Goal: Information Seeking & Learning: Learn about a topic

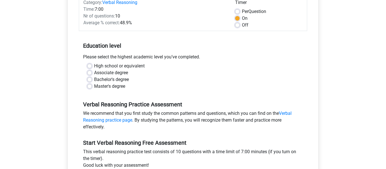
scroll to position [90, 0]
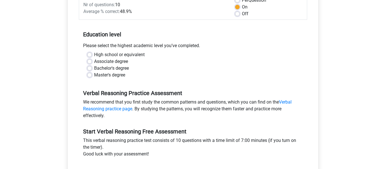
click at [141, 56] on label "High school or equivalent" at bounding box center [119, 54] width 51 height 7
click at [92, 56] on input "High school or equivalent" at bounding box center [89, 54] width 5 height 6
radio input "true"
click at [87, 72] on input "Master's degree" at bounding box center [89, 75] width 5 height 6
radio input "true"
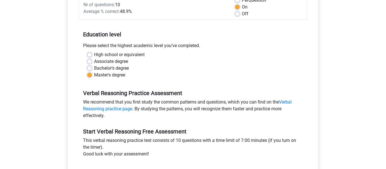
click at [125, 54] on label "High school or equivalent" at bounding box center [119, 54] width 51 height 7
click at [92, 54] on input "High school or equivalent" at bounding box center [89, 54] width 5 height 6
radio input "true"
click at [187, 70] on div "Bachelor's degree" at bounding box center [192, 68] width 211 height 7
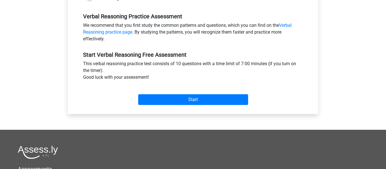
scroll to position [169, 0]
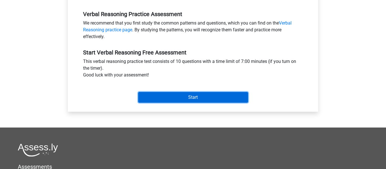
click at [189, 100] on input "Start" at bounding box center [193, 97] width 110 height 11
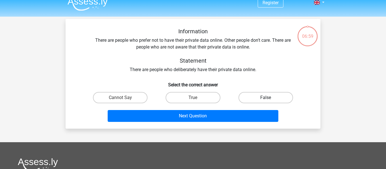
scroll to position [11, 0]
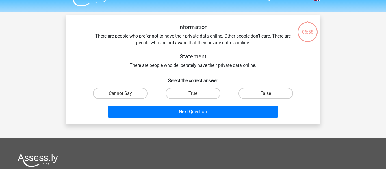
click at [221, 40] on div "Information There are people who prefer not to have their private data online. …" at bounding box center [193, 46] width 237 height 45
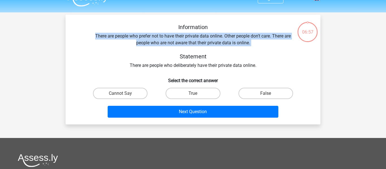
click at [222, 40] on div "Information There are people who prefer not to have their private data online. …" at bounding box center [193, 46] width 237 height 45
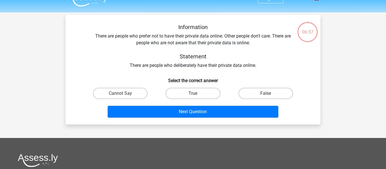
click at [222, 40] on div "Information There are people who prefer not to have their private data online. …" at bounding box center [193, 46] width 237 height 45
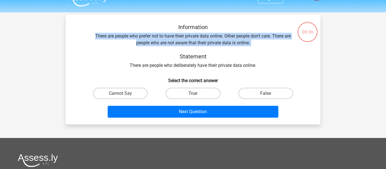
click at [226, 41] on div "Information There are people who prefer not to have their private data online. …" at bounding box center [193, 46] width 237 height 45
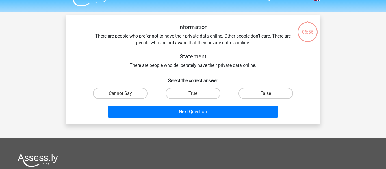
click at [226, 41] on div "Information There are people who prefer not to have their private data online. …" at bounding box center [193, 46] width 237 height 45
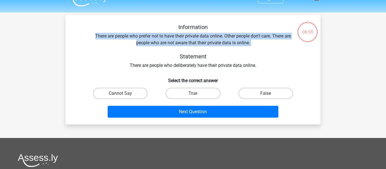
click at [226, 41] on div "Information There are people who prefer not to have their private data online. …" at bounding box center [193, 46] width 237 height 45
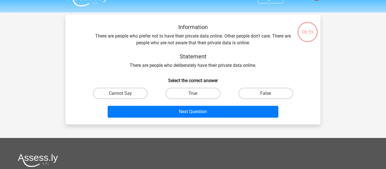
click at [226, 41] on div "Information There are people who prefer not to have their private data online. …" at bounding box center [193, 46] width 237 height 45
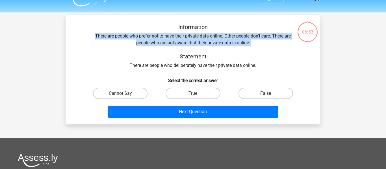
click at [222, 69] on div "Information There are people who prefer not to have their private data online. …" at bounding box center [193, 72] width 250 height 96
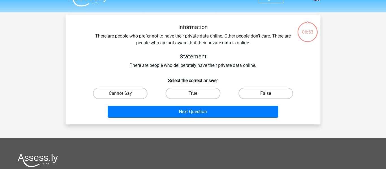
click at [222, 69] on div "Information There are people who prefer not to have their private data online. …" at bounding box center [193, 72] width 250 height 96
click at [238, 59] on h5 "Statement" at bounding box center [193, 56] width 200 height 7
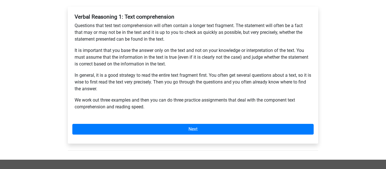
scroll to position [102, 0]
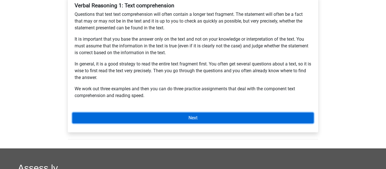
click at [237, 121] on link "Next" at bounding box center [192, 118] width 241 height 11
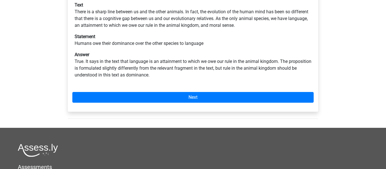
scroll to position [113, 0]
